Goal: Information Seeking & Learning: Learn about a topic

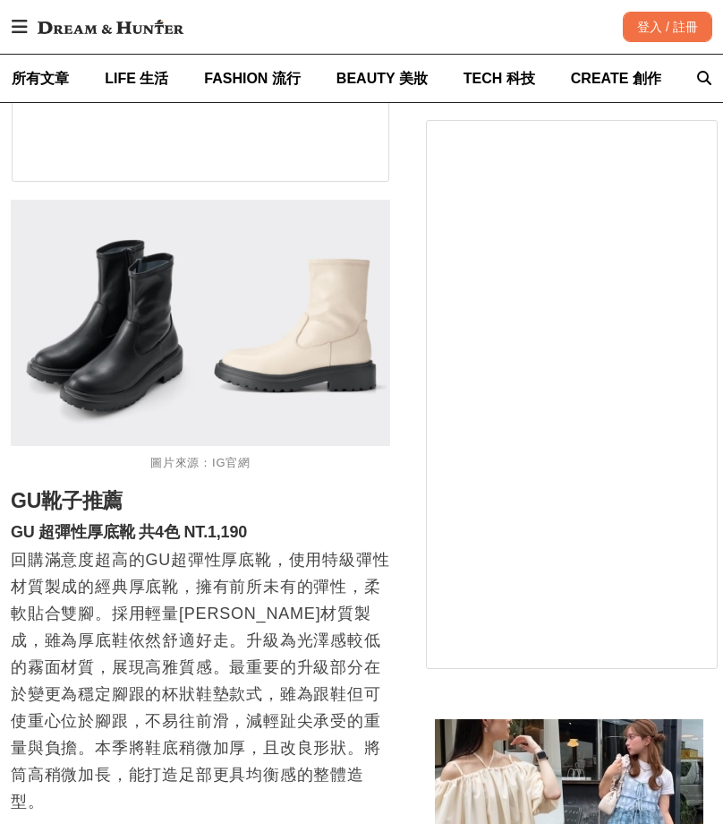
scroll to position [1970, 0]
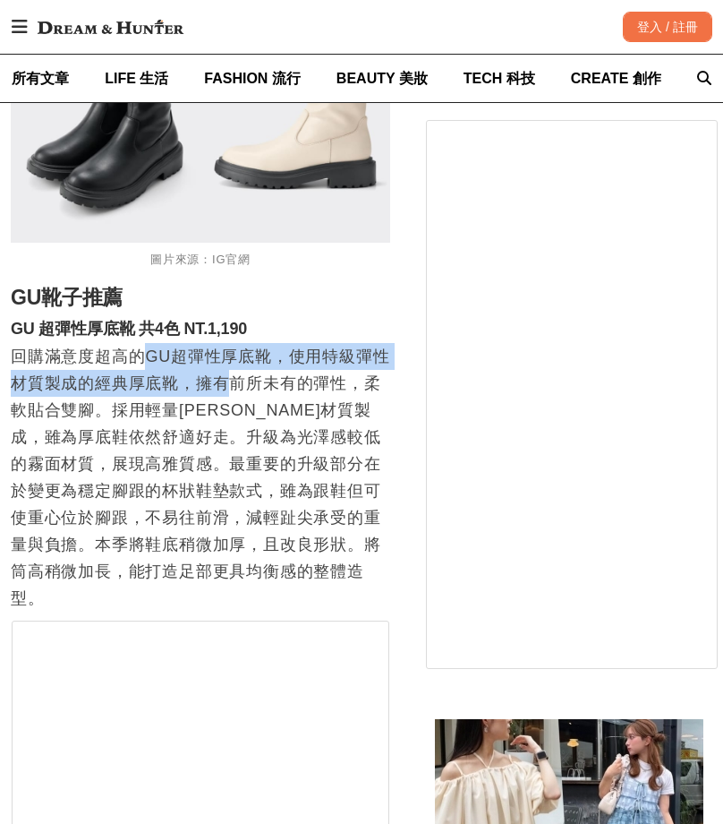
drag, startPoint x: 229, startPoint y: 381, endPoint x: 150, endPoint y: 373, distance: 79.2
click at [150, 373] on p "回購滿意度超高的GU超彈性厚底靴，使用特級彈性材質製成的經典厚底靴，擁有前所未有的彈性，柔軟貼合雙腳。採用輕量EVA材質製成，雖為厚底鞋依然舒適好走。升級為光…" at bounding box center [201, 477] width 380 height 269
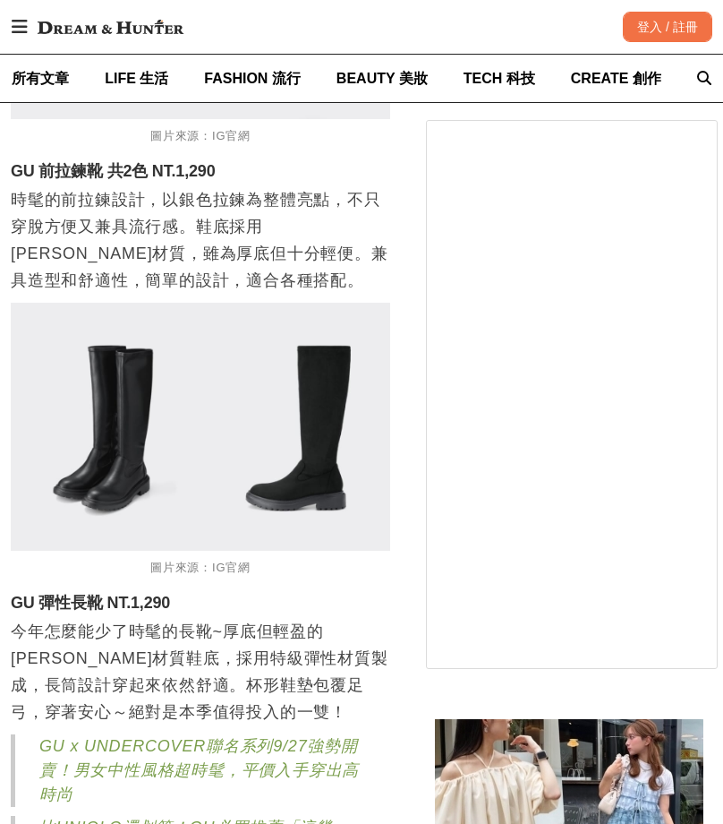
scroll to position [4298, 0]
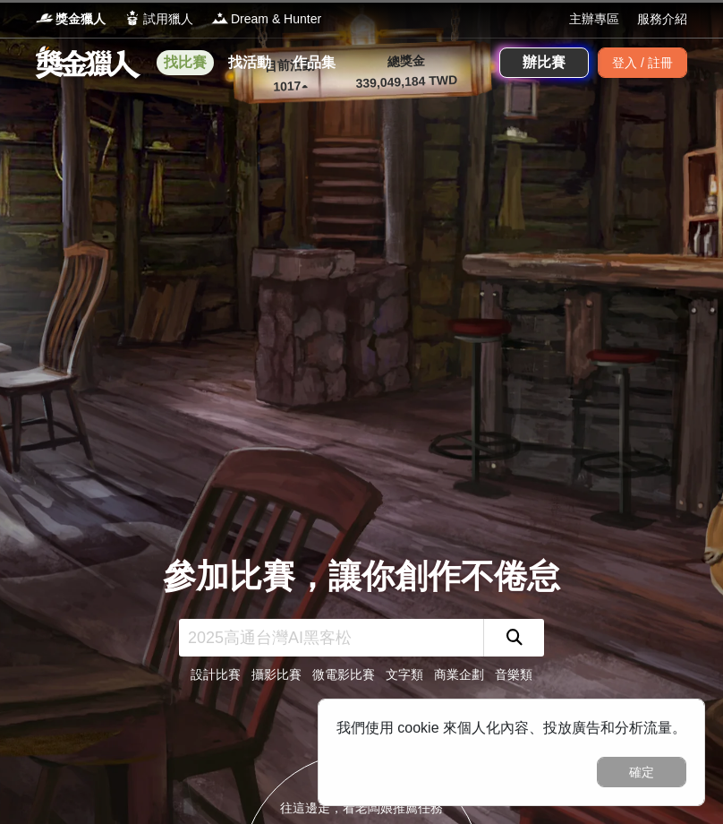
click at [192, 63] on link "找比賽" at bounding box center [185, 62] width 57 height 25
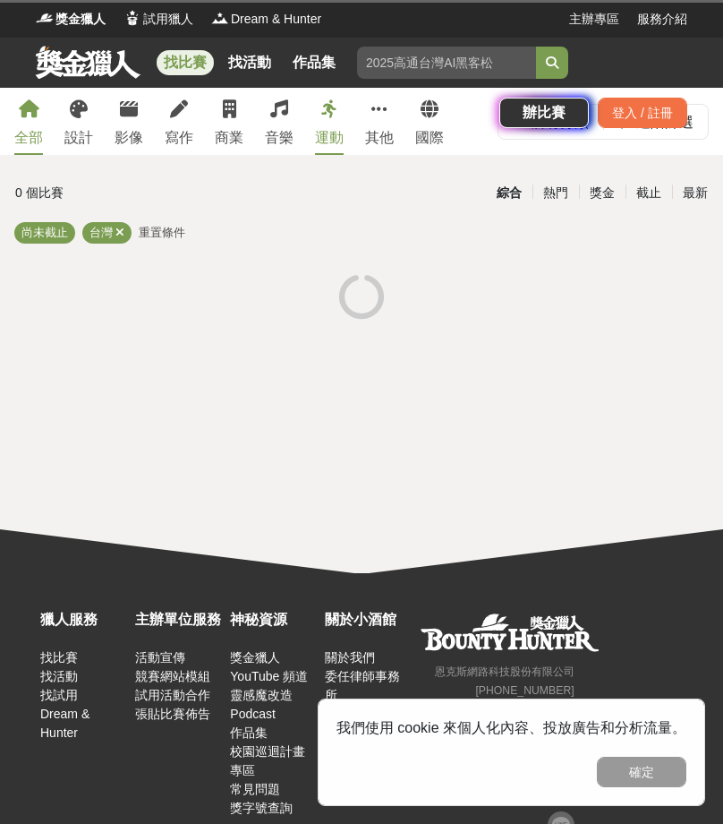
click at [87, 133] on div "找比賽 找活動 作品集 辦比賽 登入 / 註冊" at bounding box center [361, 88] width 723 height 100
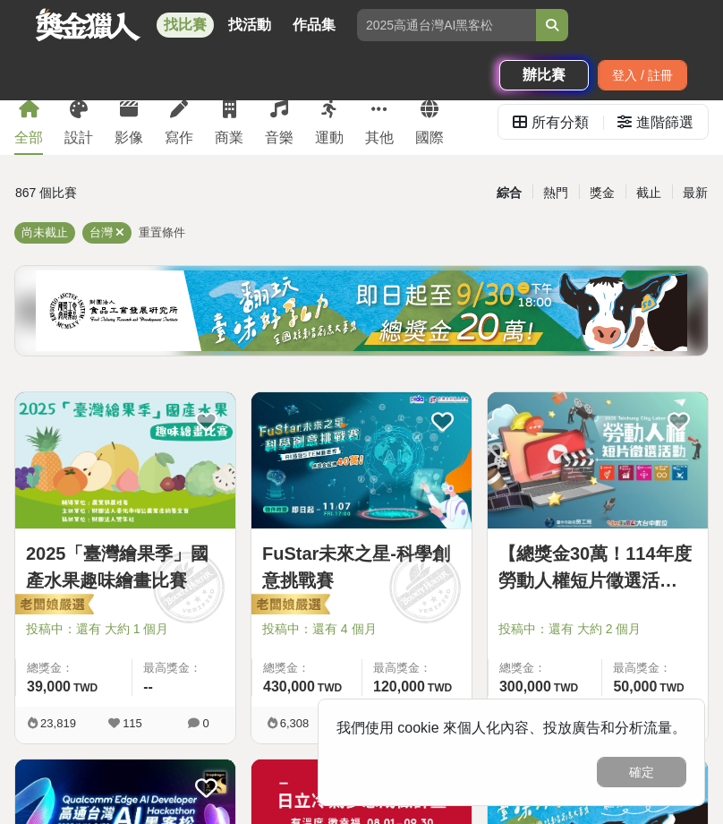
scroll to position [448, 0]
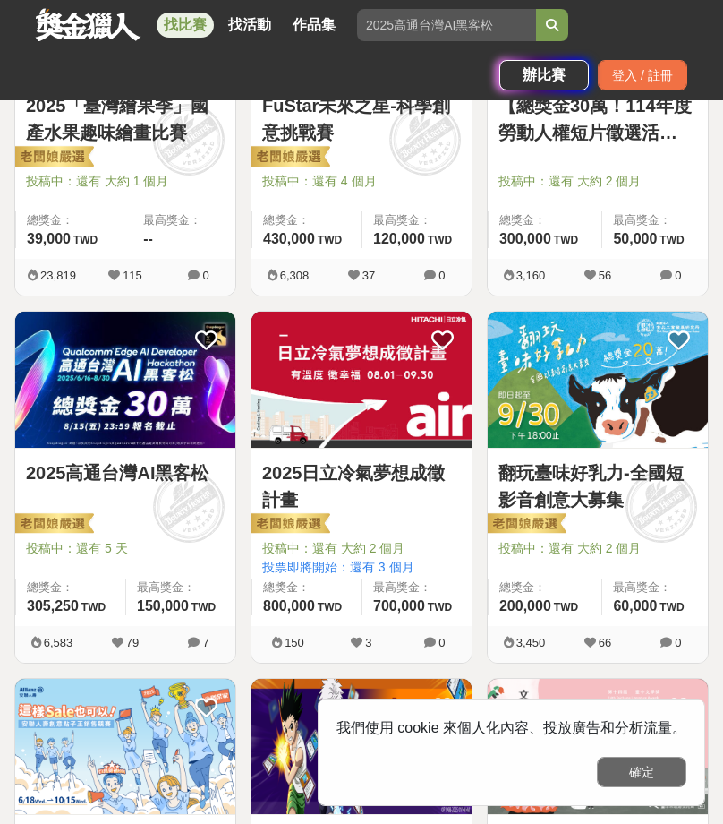
click at [651, 779] on button "確定" at bounding box center [642, 772] width 90 height 30
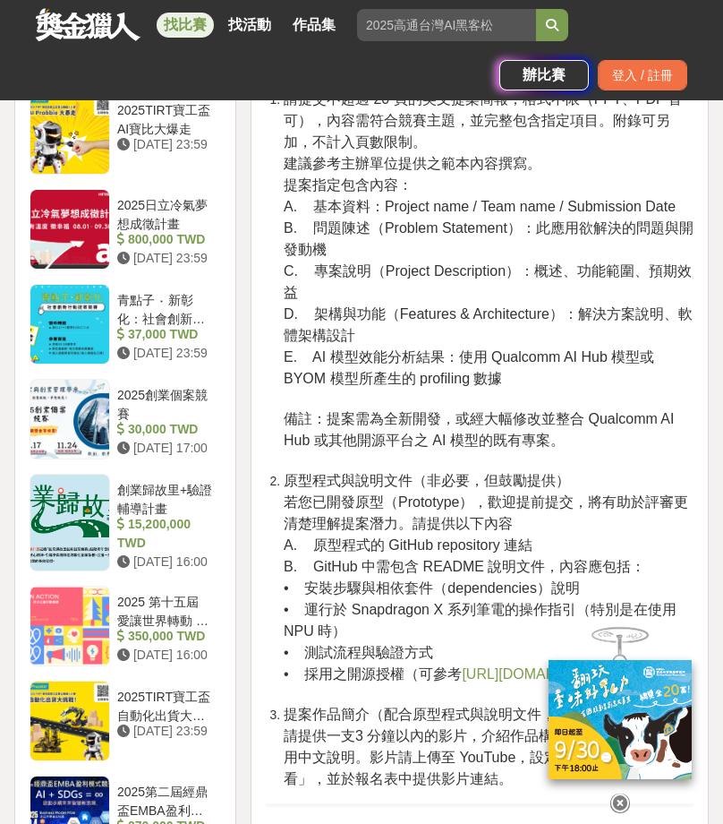
scroll to position [2776, 0]
